Goal: Task Accomplishment & Management: Use online tool/utility

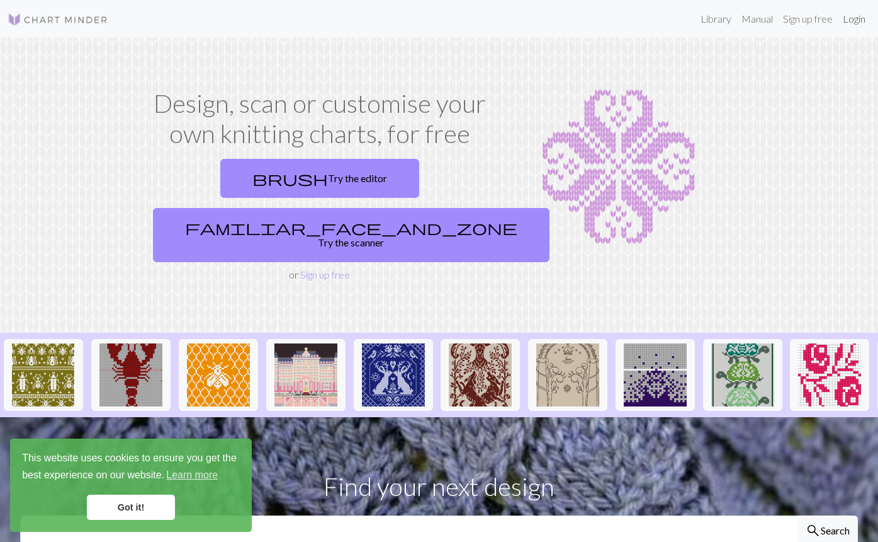
click at [856, 21] on link "Login" at bounding box center [854, 18] width 33 height 25
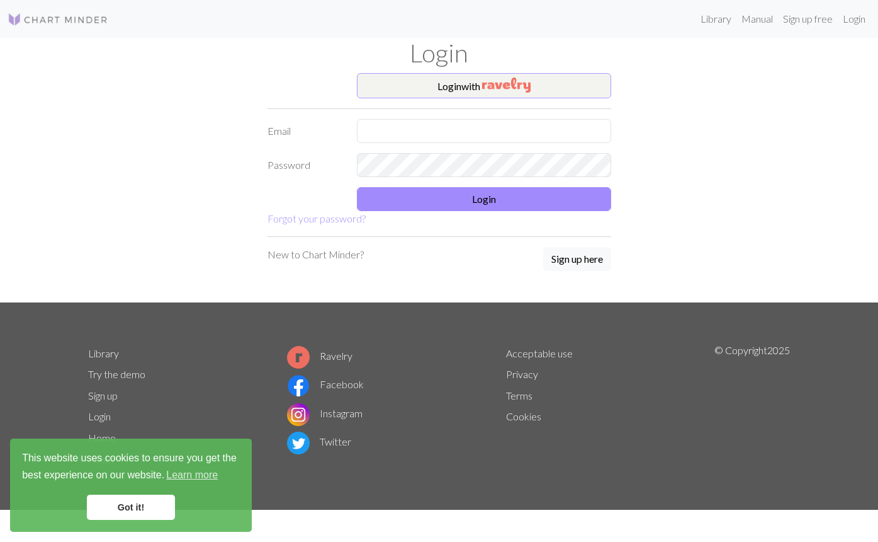
click at [479, 84] on button "Login with" at bounding box center [484, 85] width 254 height 25
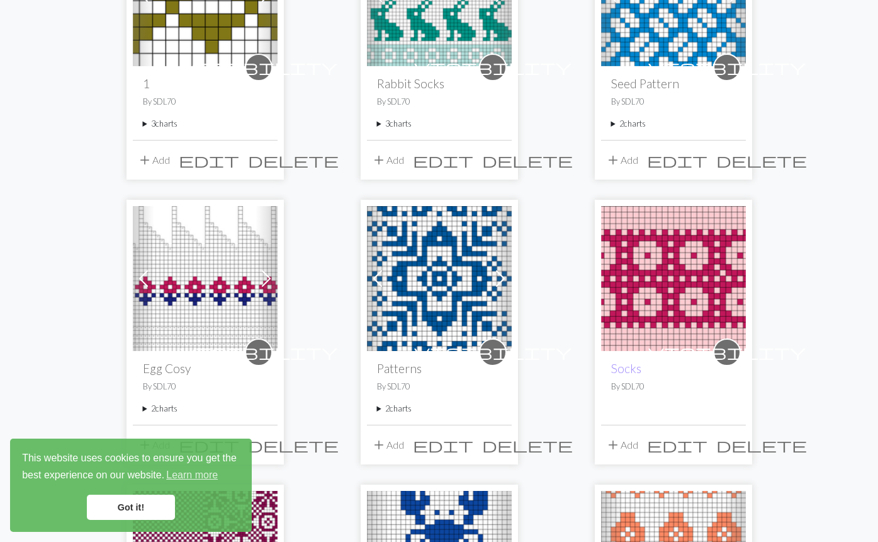
scroll to position [510, 0]
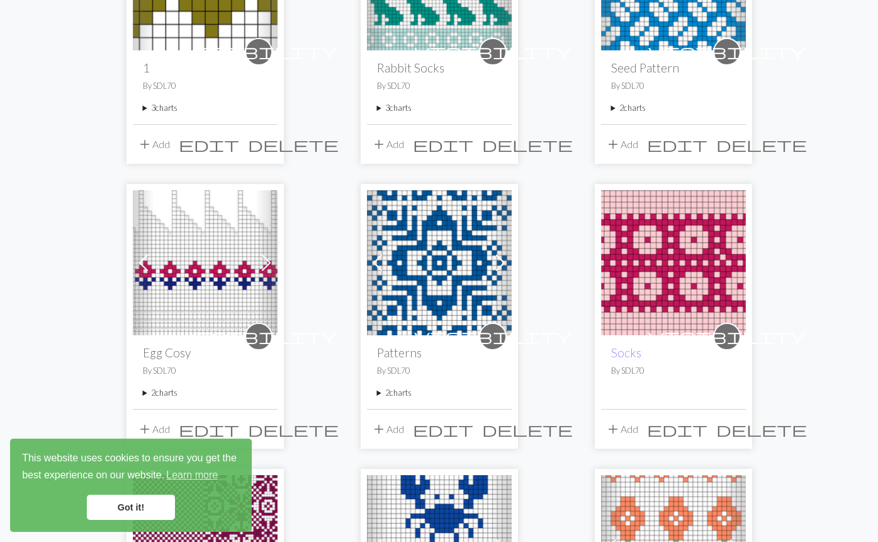
click at [222, 292] on img at bounding box center [205, 262] width 145 height 145
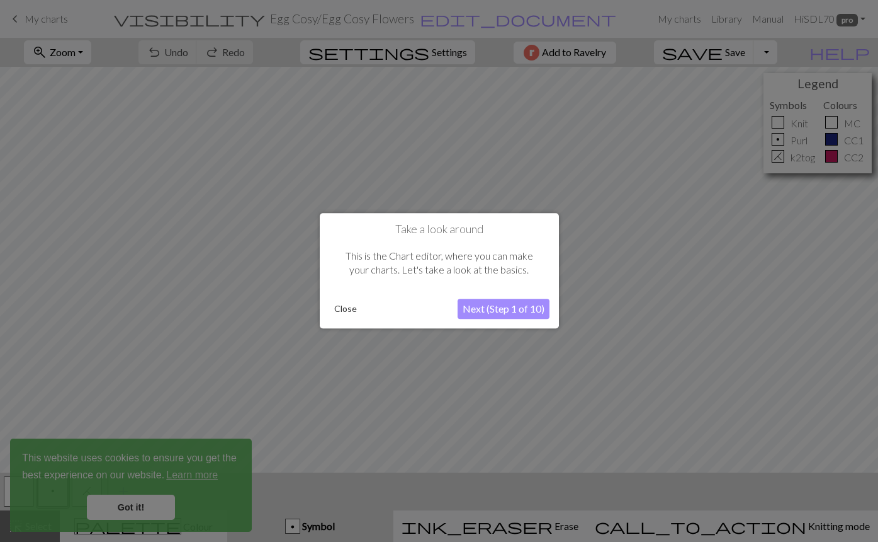
click at [346, 313] on button "Close" at bounding box center [345, 309] width 33 height 19
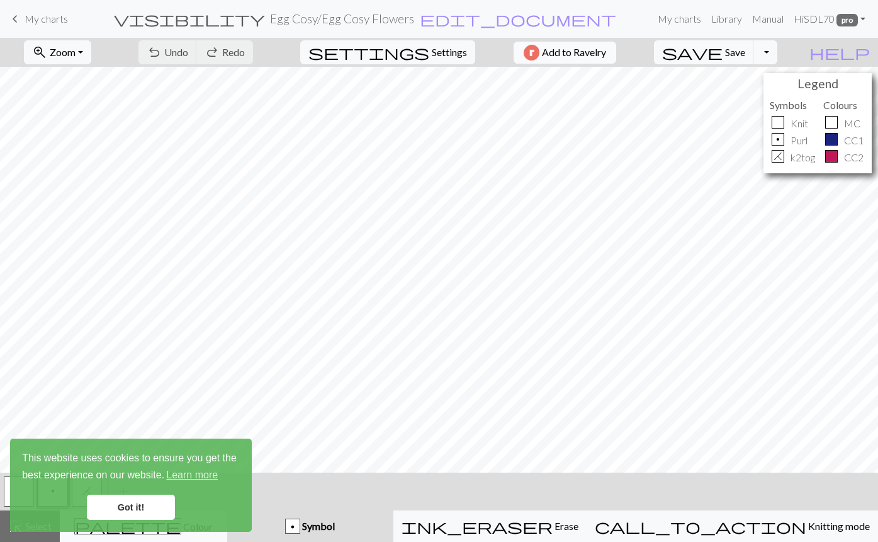
click at [606, 51] on span "Add to Ravelry" at bounding box center [574, 53] width 64 height 16
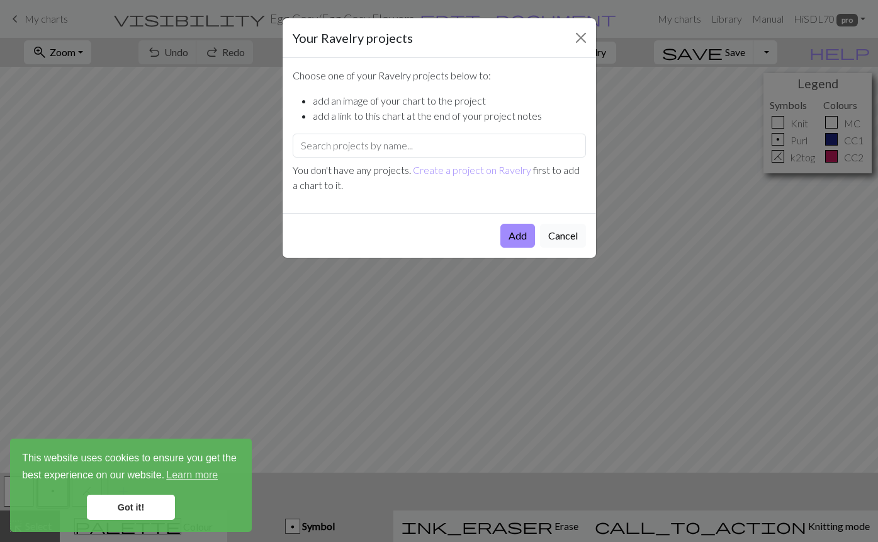
click at [567, 232] on button "Cancel" at bounding box center [563, 236] width 46 height 24
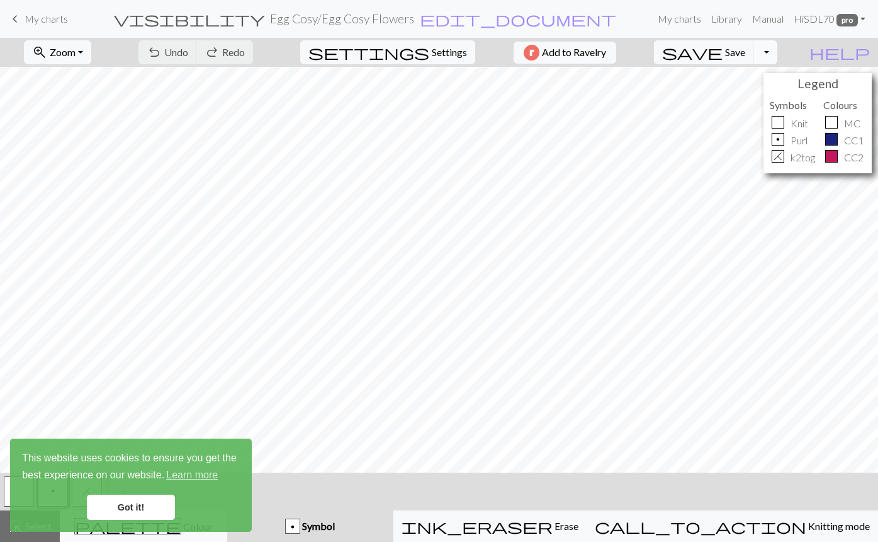
click at [778, 52] on button "Toggle Dropdown" at bounding box center [766, 52] width 24 height 24
click at [753, 99] on button "save_alt Download" at bounding box center [673, 100] width 208 height 20
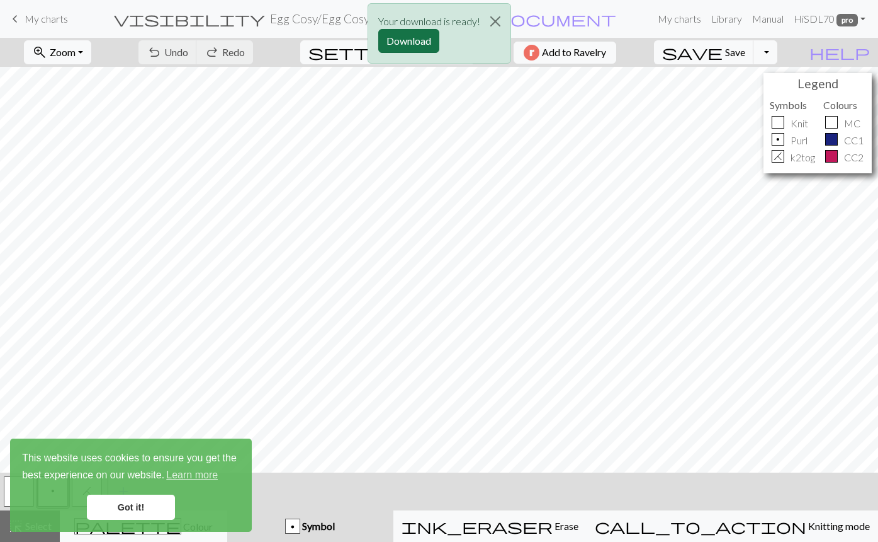
click at [413, 41] on button "Download" at bounding box center [408, 41] width 61 height 24
